Goal: Task Accomplishment & Management: Manage account settings

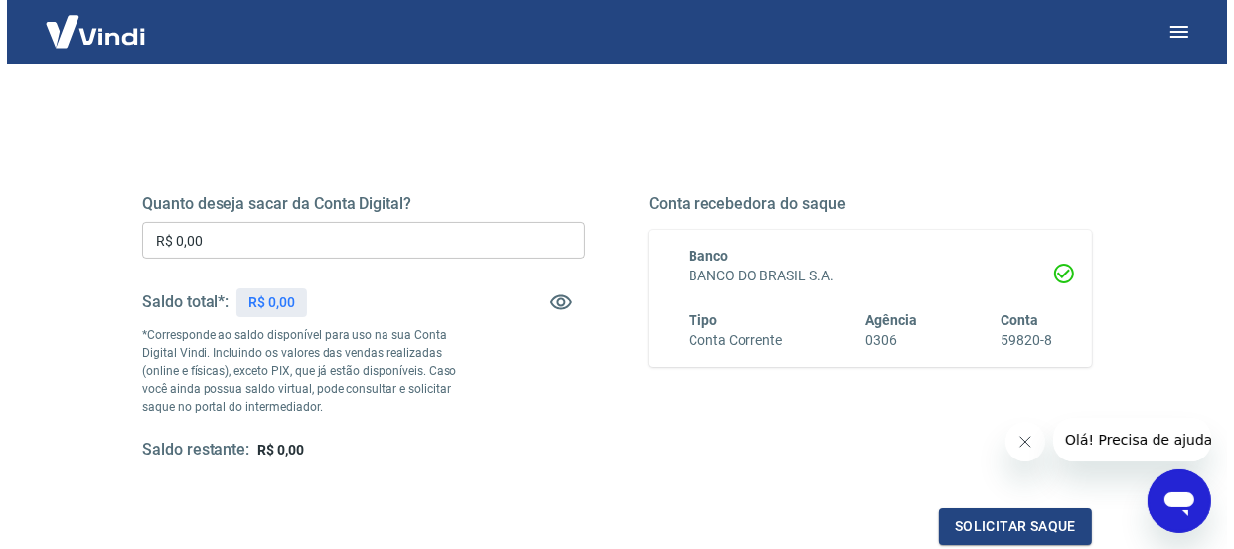
scroll to position [240, 0]
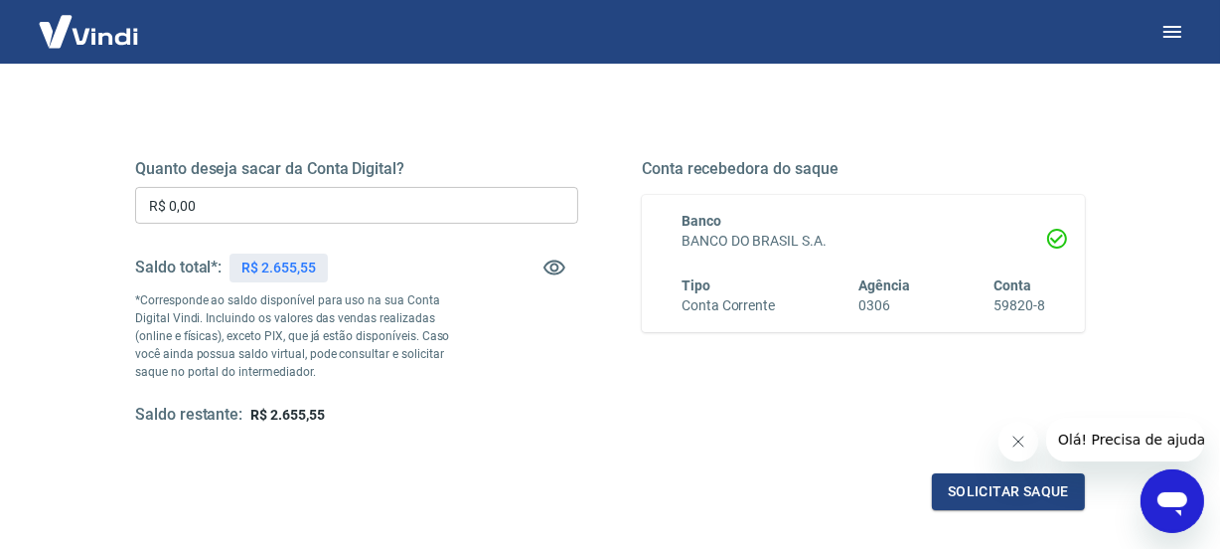
click at [227, 193] on input "R$ 0,00" at bounding box center [356, 205] width 443 height 37
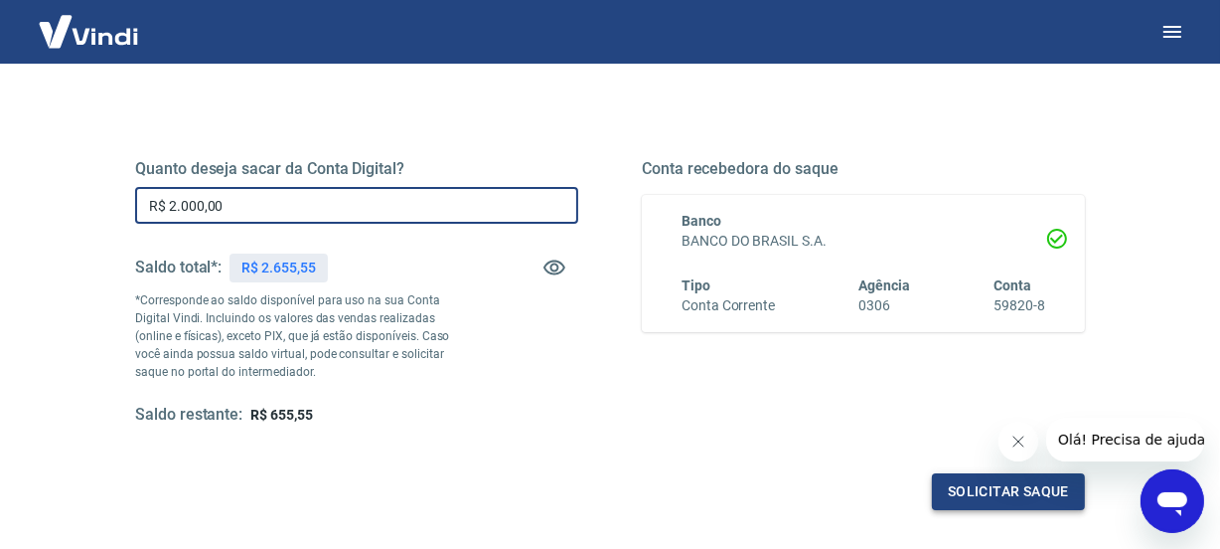
type input "R$ 2.000,00"
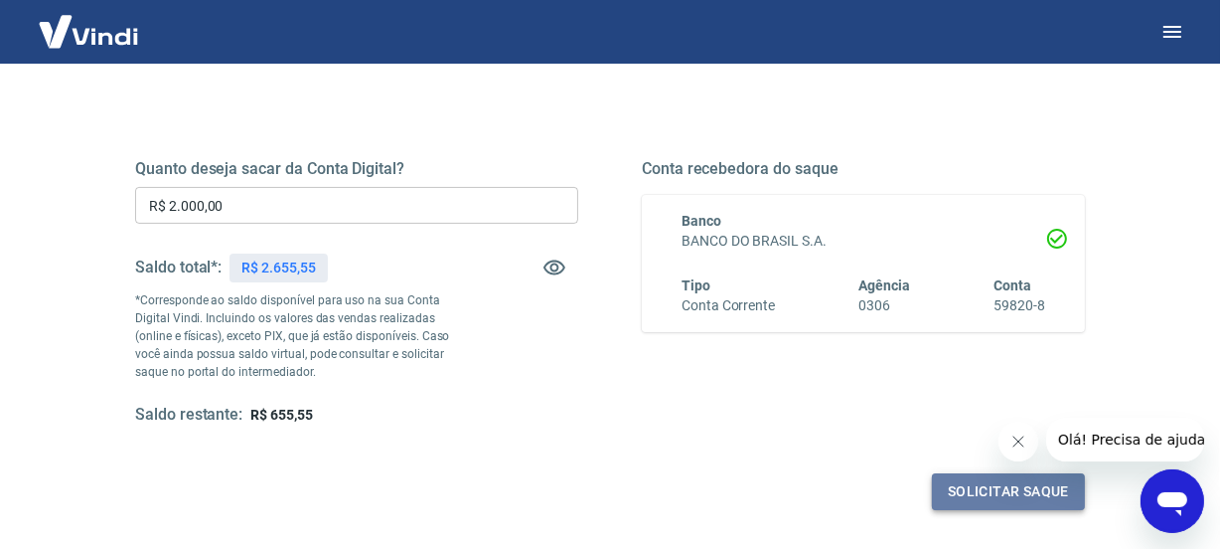
click at [953, 473] on button "Solicitar saque" at bounding box center [1008, 491] width 153 height 37
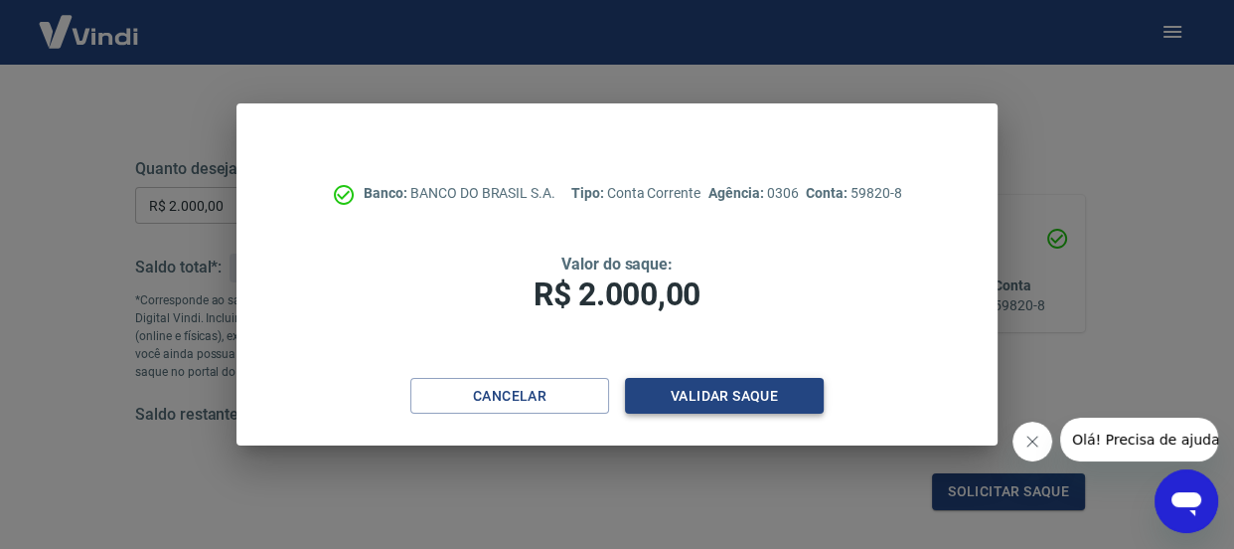
click at [722, 403] on button "Validar saque" at bounding box center [724, 396] width 199 height 37
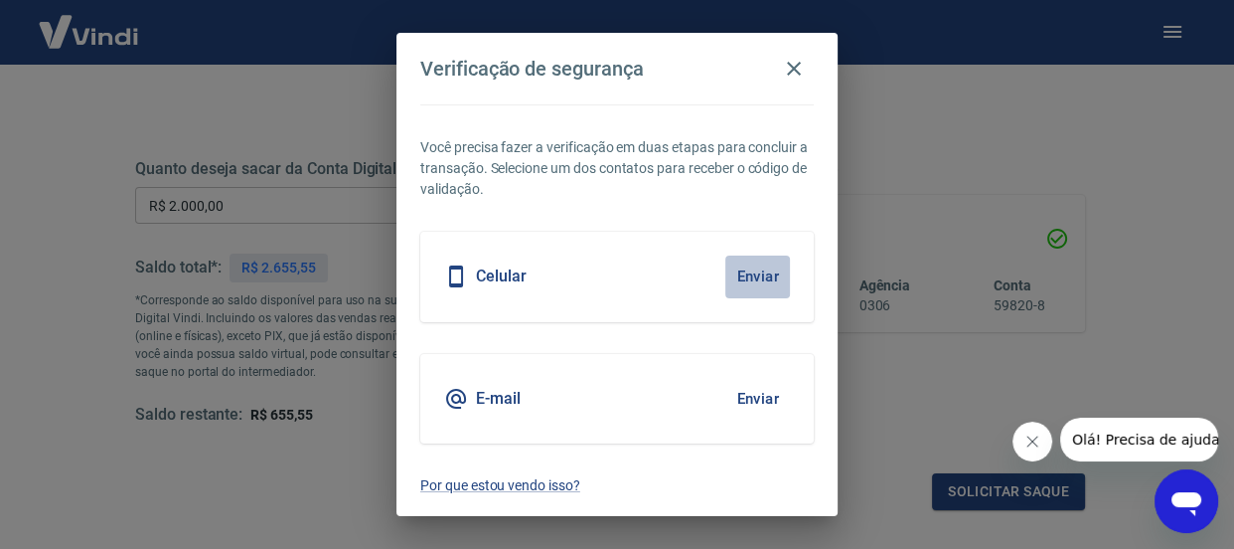
click at [742, 277] on button "Enviar" at bounding box center [757, 276] width 65 height 42
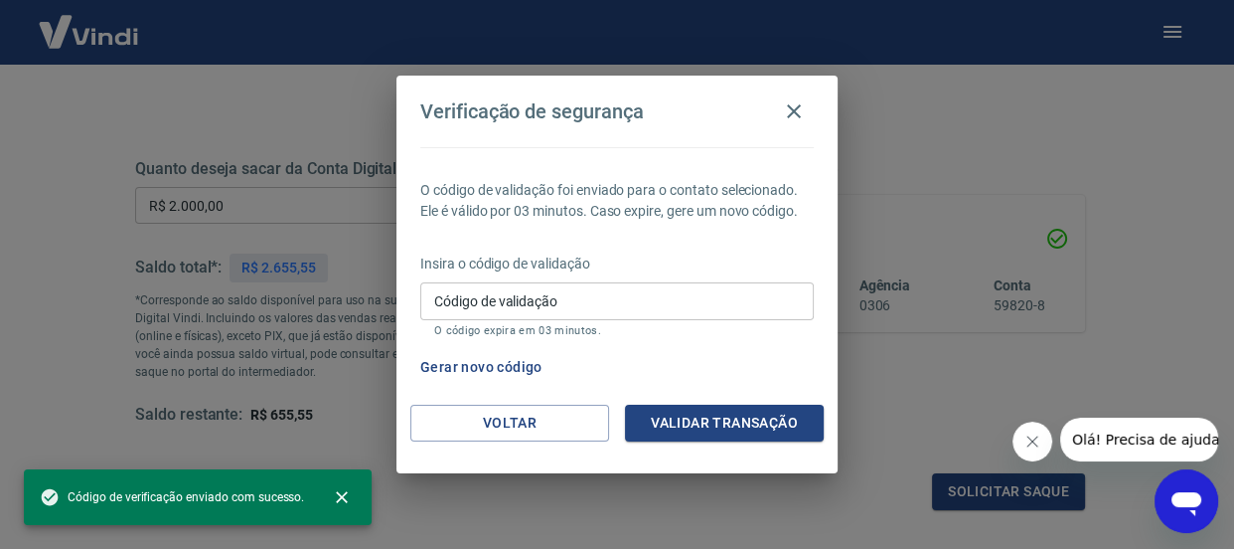
click at [473, 298] on input "Código de validação" at bounding box center [617, 300] width 394 height 37
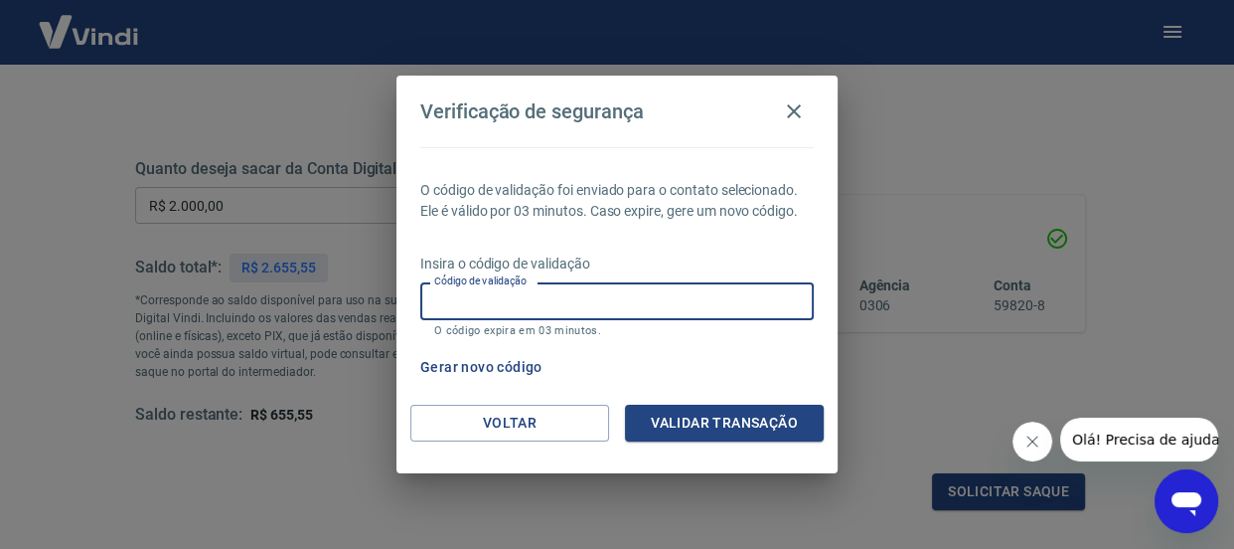
click at [729, 367] on div "Gerar novo código" at bounding box center [612, 367] width 401 height 37
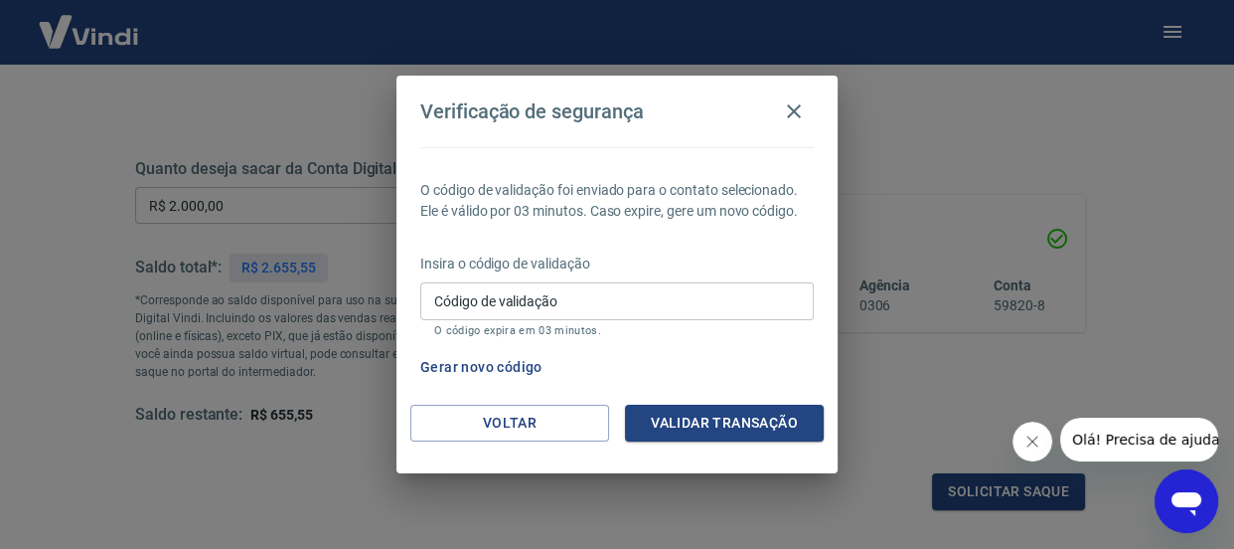
click at [552, 282] on input "Código de validação" at bounding box center [617, 300] width 394 height 37
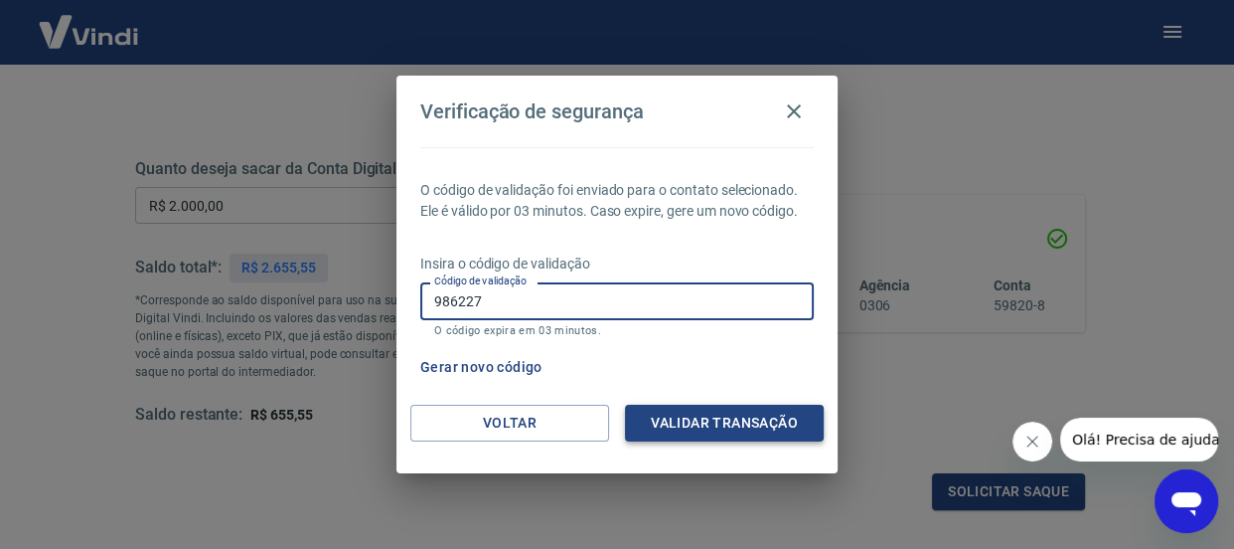
type input "986227"
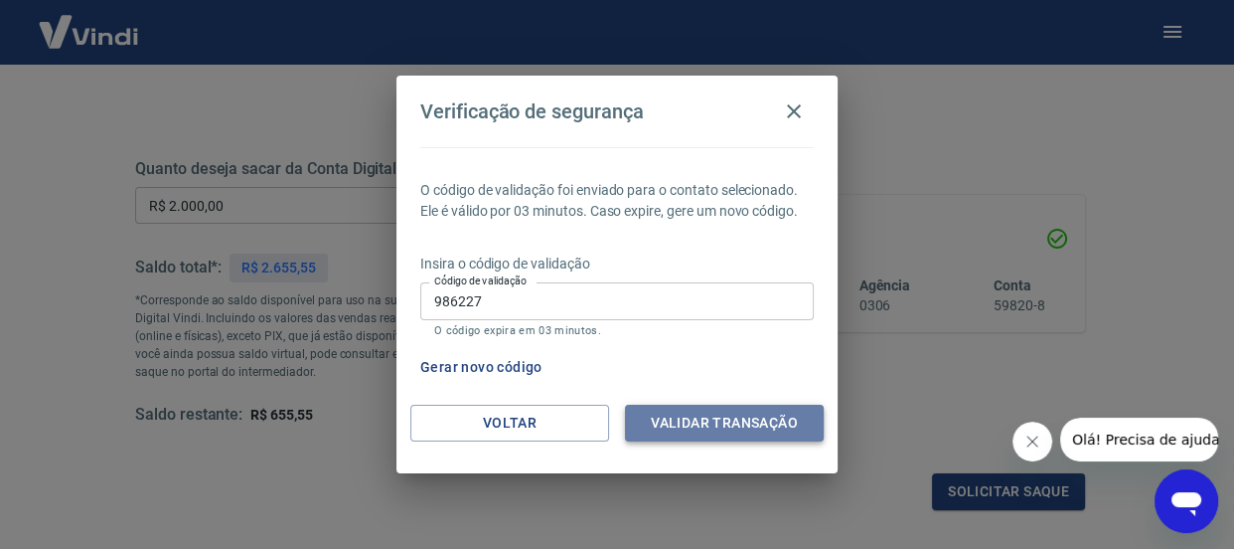
click at [762, 415] on button "Validar transação" at bounding box center [724, 422] width 199 height 37
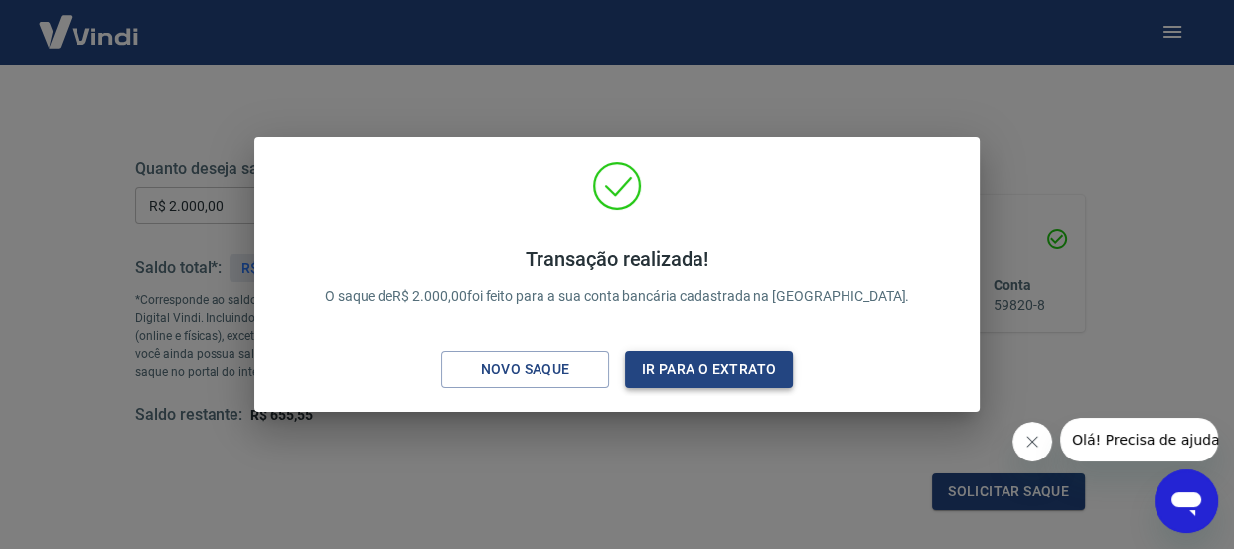
click at [646, 368] on button "Ir para o extrato" at bounding box center [709, 369] width 168 height 37
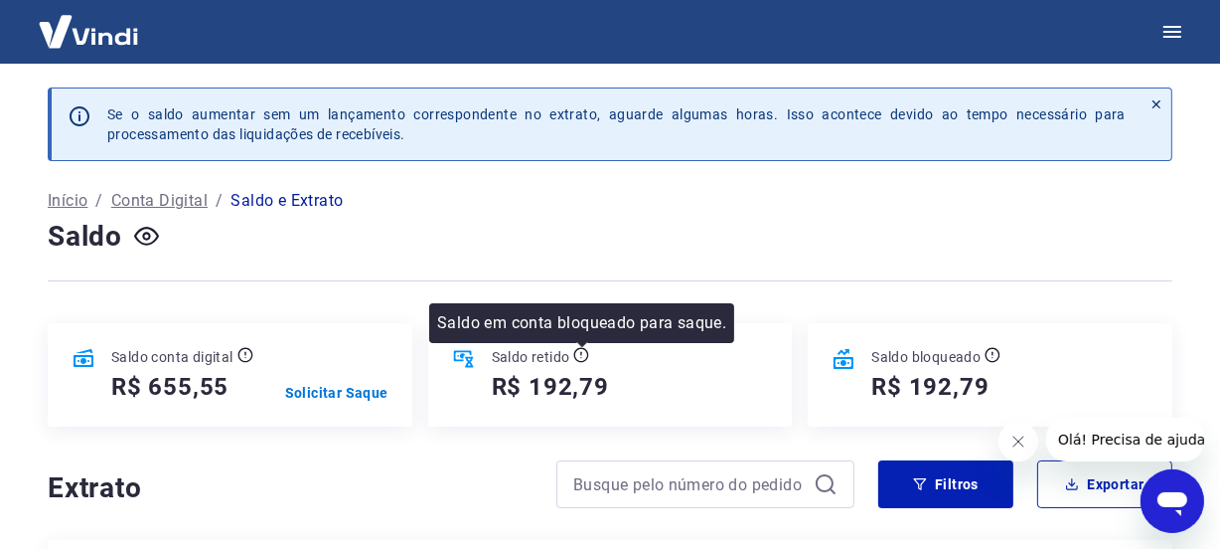
click at [588, 353] on icon at bounding box center [581, 355] width 15 height 15
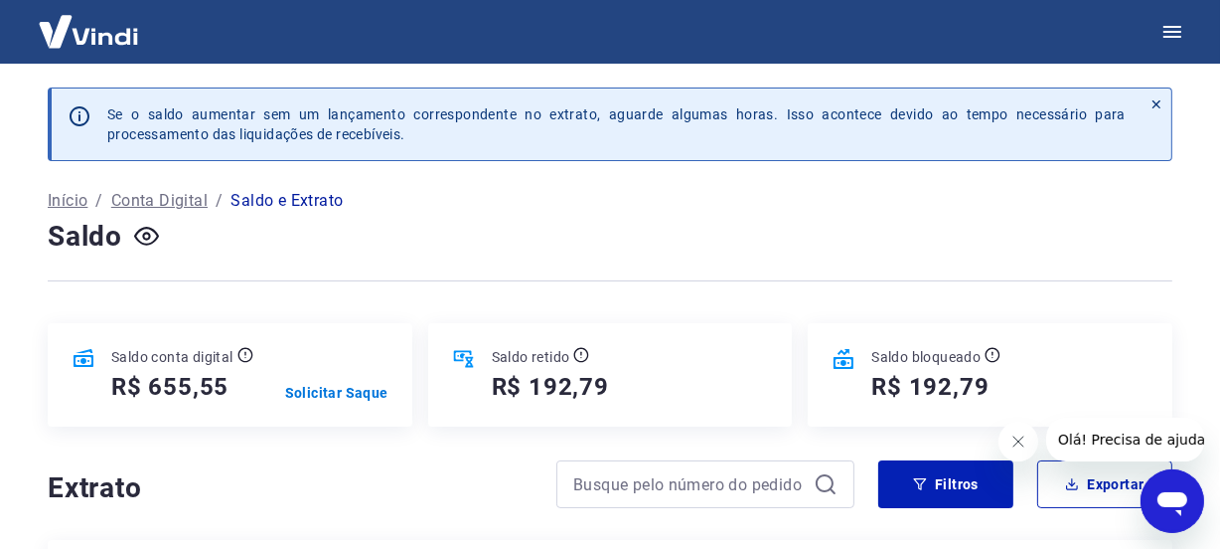
click at [580, 392] on h5 "R$ 192,79" at bounding box center [550, 387] width 117 height 32
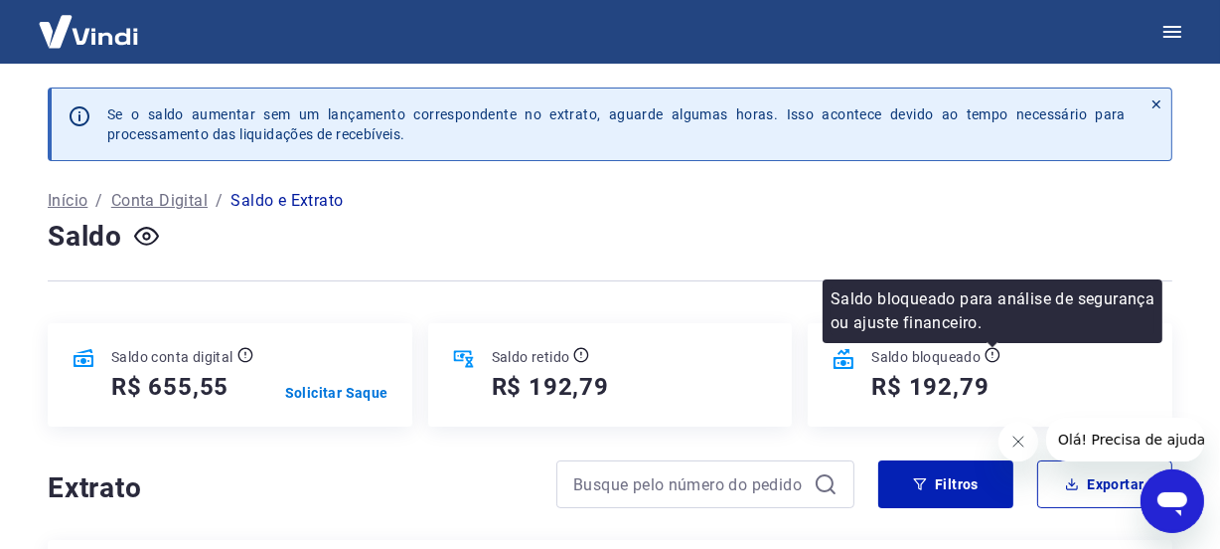
click at [996, 361] on icon at bounding box center [993, 355] width 15 height 15
